Goal: Information Seeking & Learning: Learn about a topic

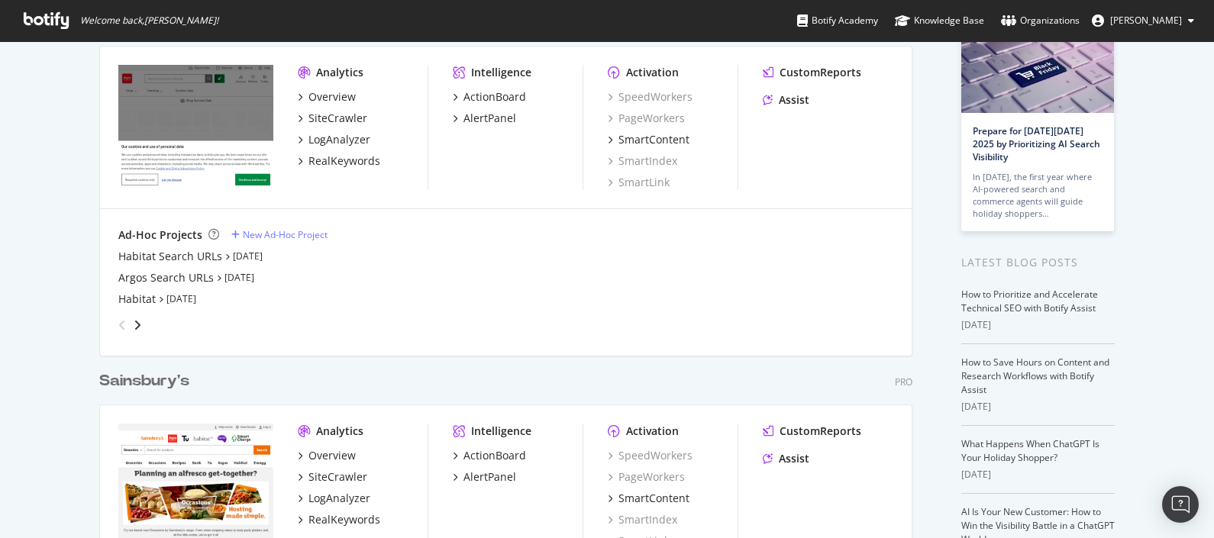
scroll to position [102, 0]
click at [329, 112] on div "SiteCrawler" at bounding box center [337, 118] width 59 height 15
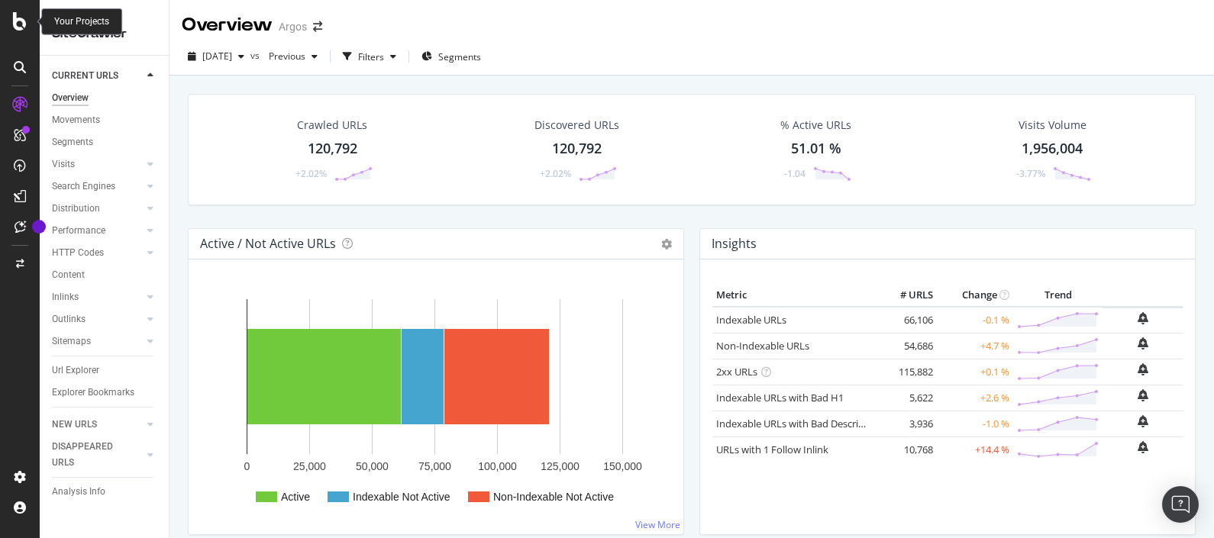
click at [11, 14] on div at bounding box center [20, 21] width 37 height 18
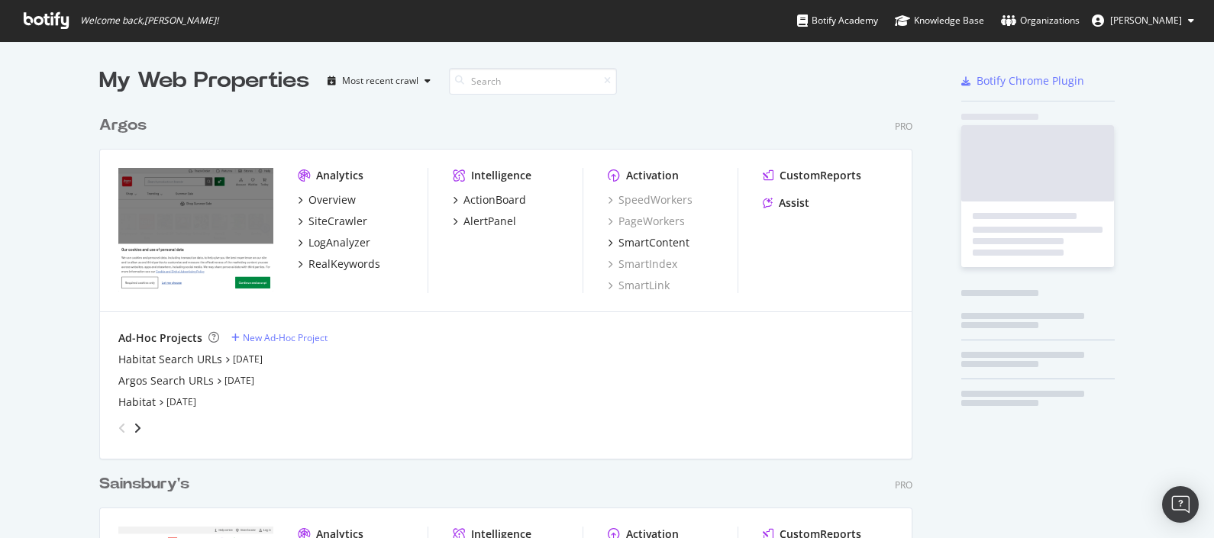
scroll to position [523, 1184]
